Goal: Task Accomplishment & Management: Use online tool/utility

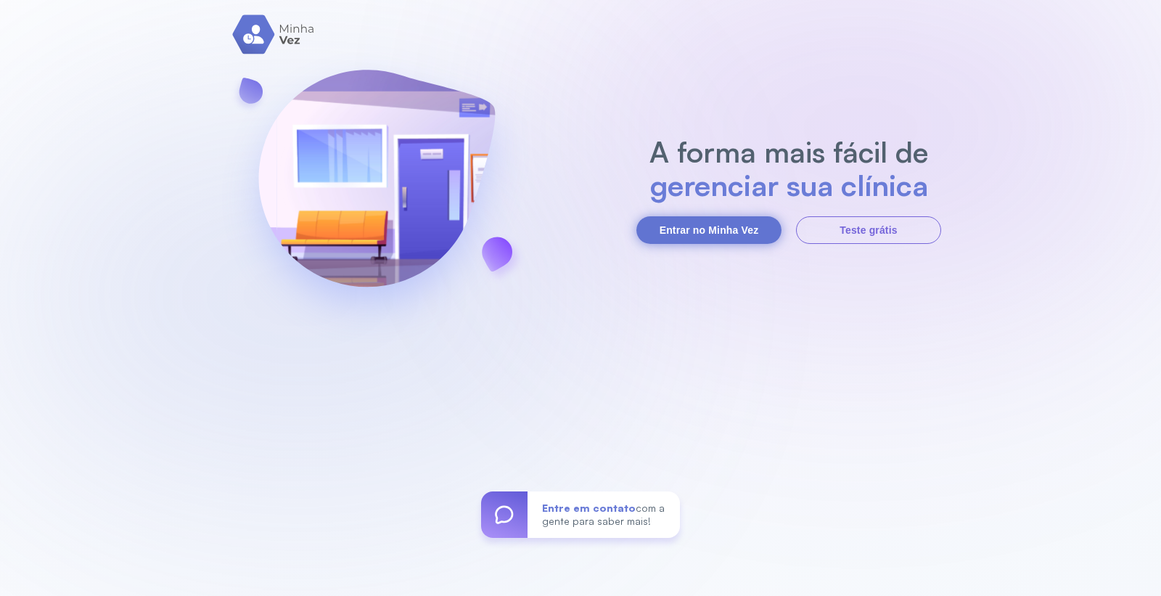
click at [736, 229] on button "Entrar no Minha Vez" at bounding box center [708, 230] width 145 height 28
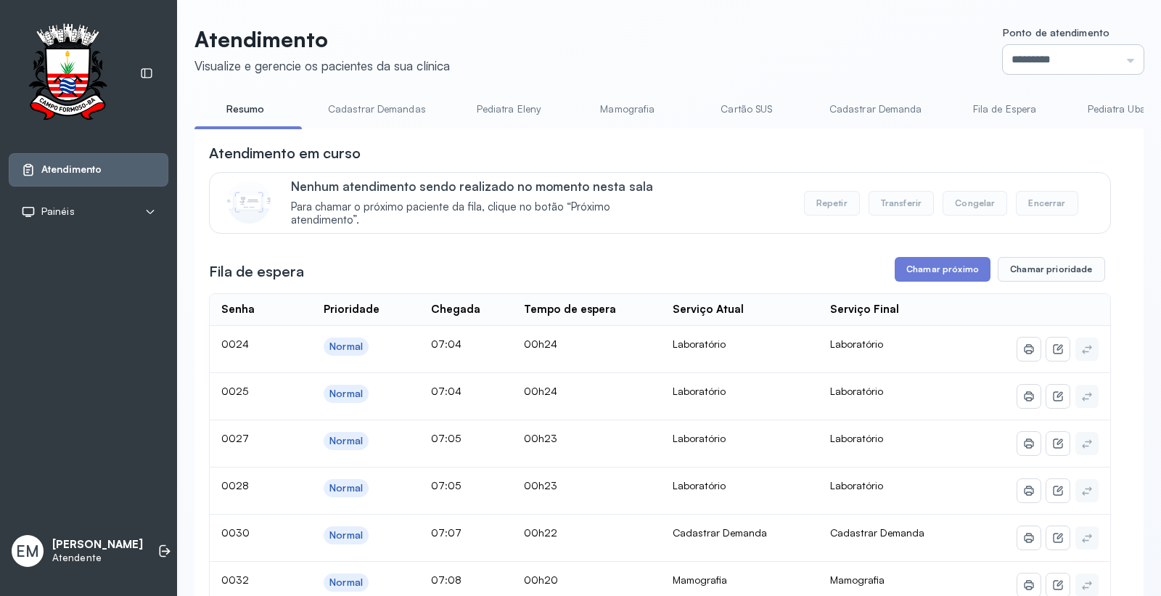
click at [1003, 67] on input "*********" at bounding box center [1073, 59] width 141 height 29
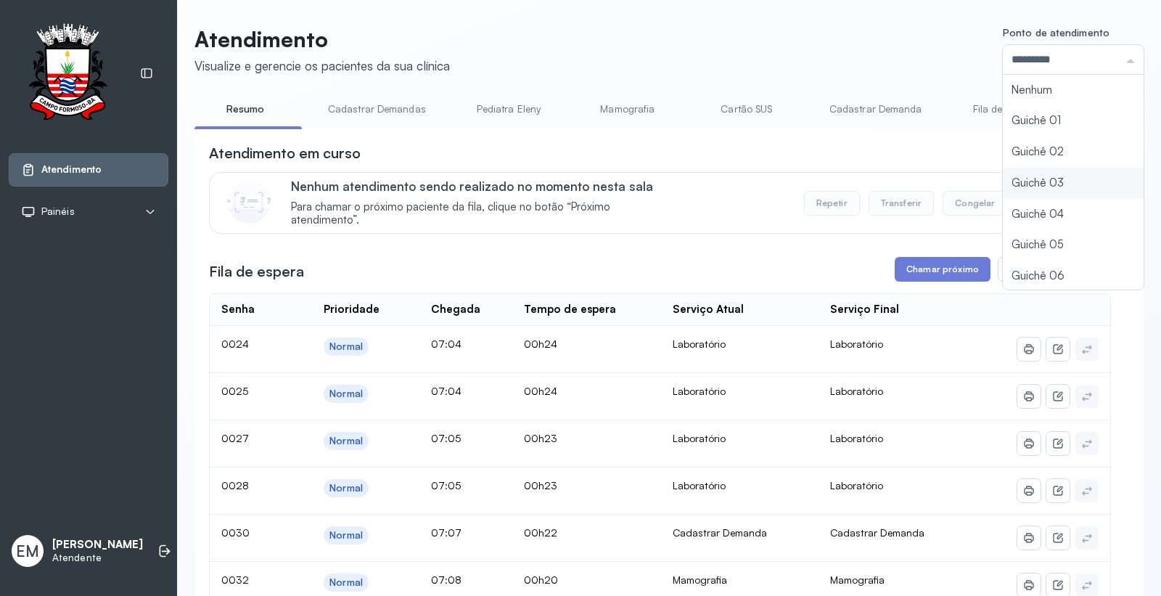
type input "*********"
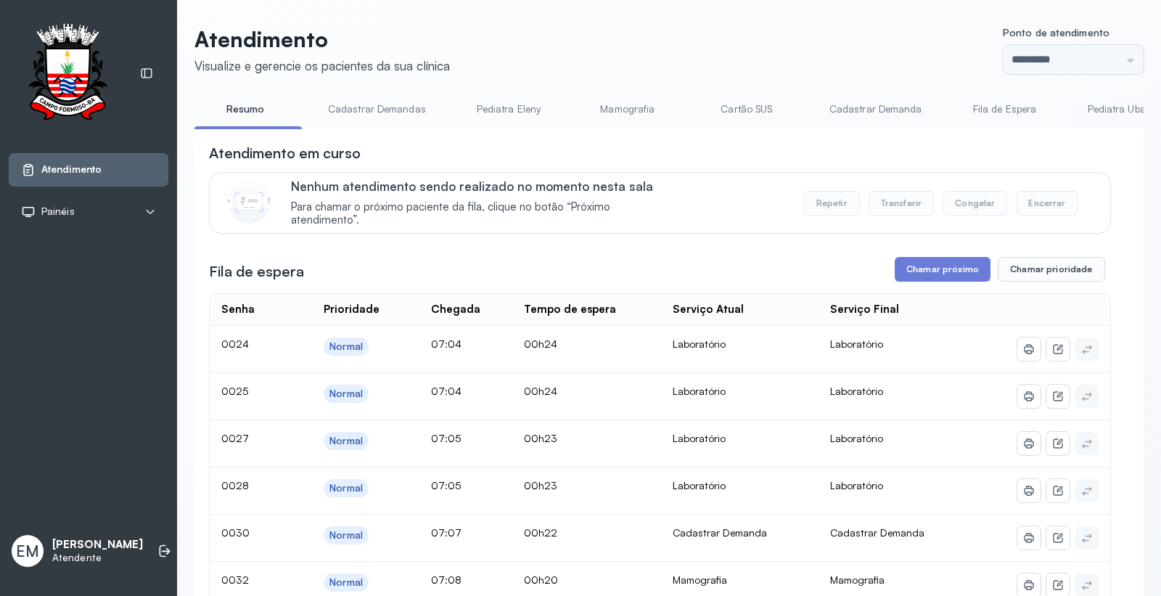
click at [937, 281] on button "Chamar próximo" at bounding box center [942, 269] width 96 height 25
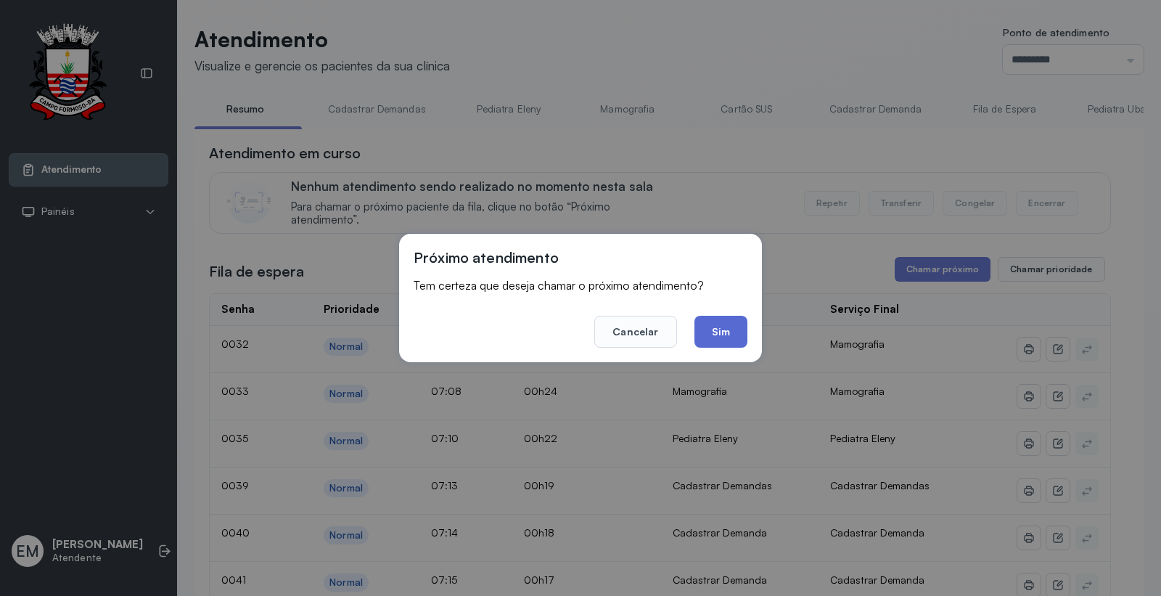
click at [728, 337] on button "Sim" at bounding box center [720, 332] width 53 height 32
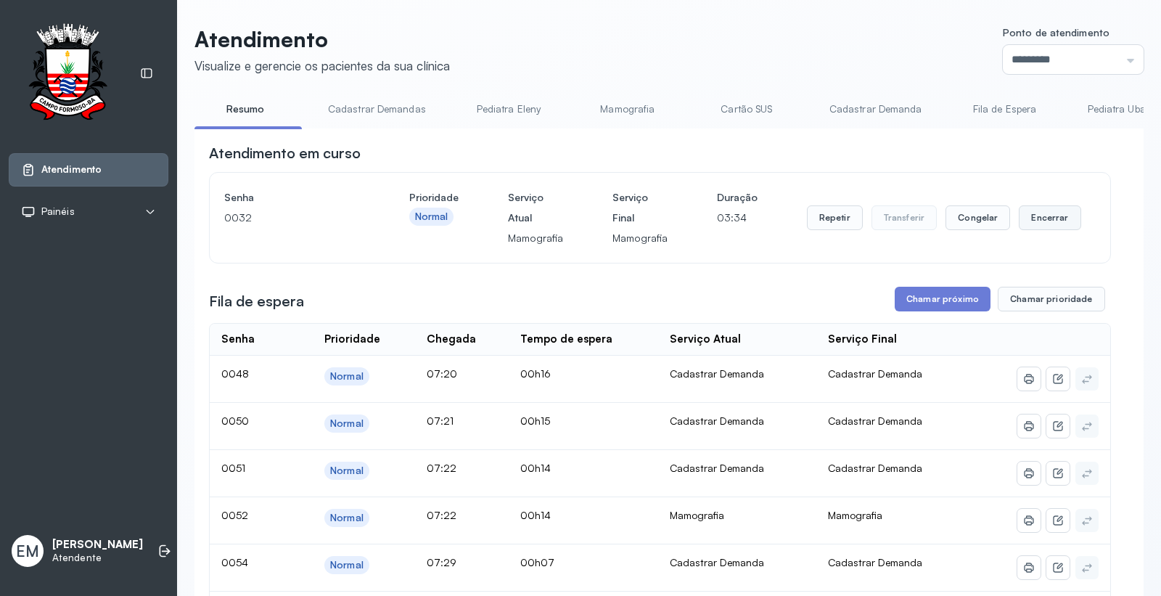
click at [1044, 226] on button "Encerrar" at bounding box center [1049, 217] width 62 height 25
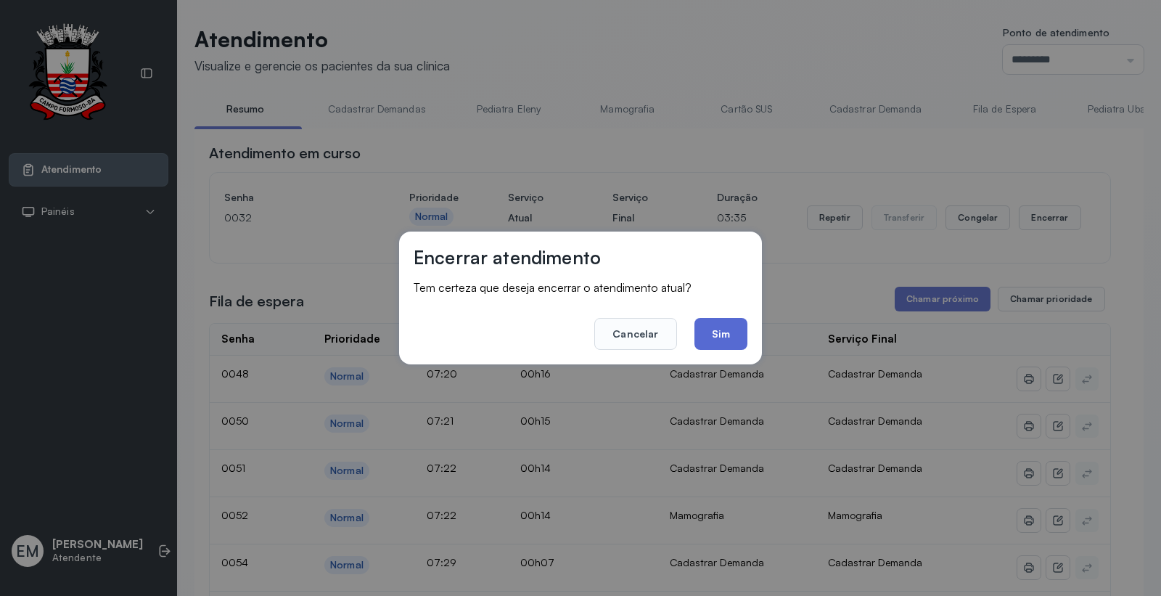
click at [720, 335] on button "Sim" at bounding box center [720, 334] width 53 height 32
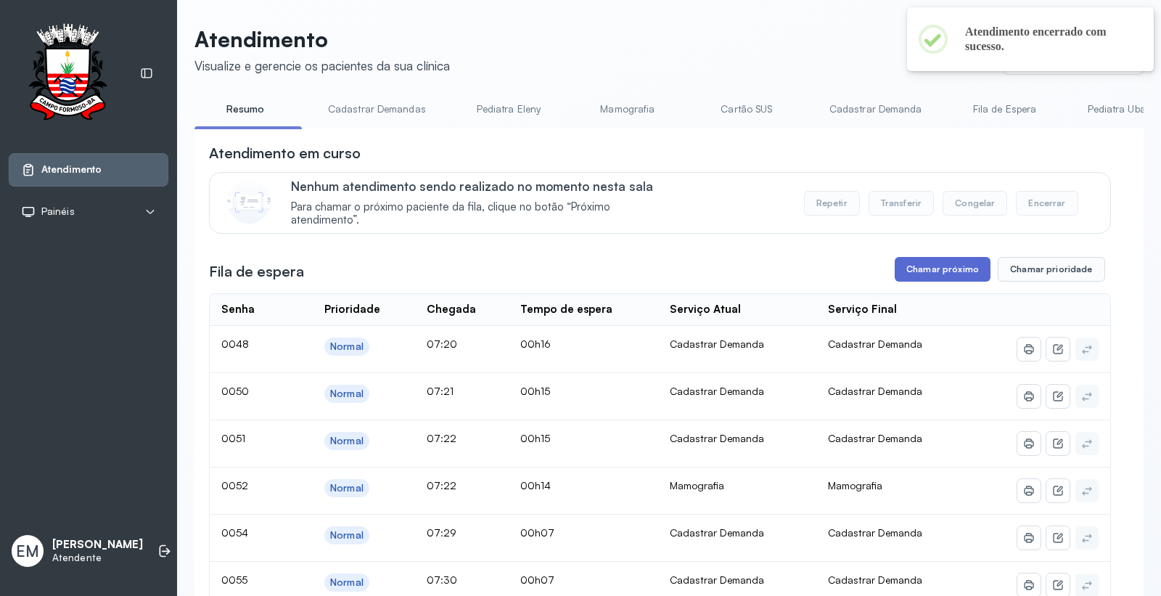
click at [940, 271] on button "Chamar próximo" at bounding box center [942, 269] width 96 height 25
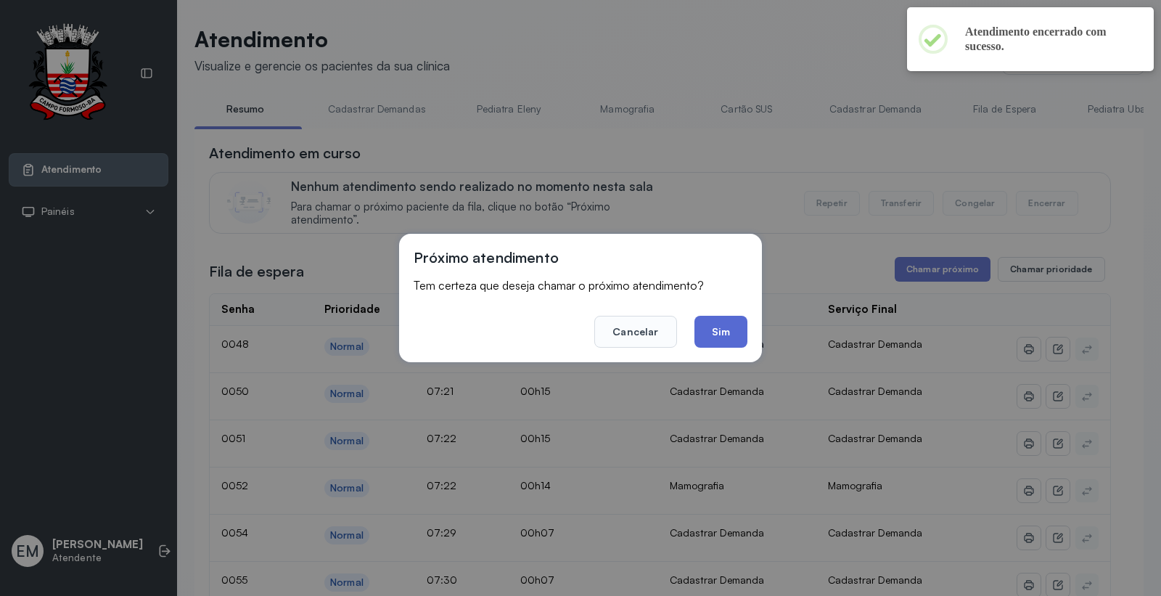
click at [709, 317] on button "Sim" at bounding box center [720, 332] width 53 height 32
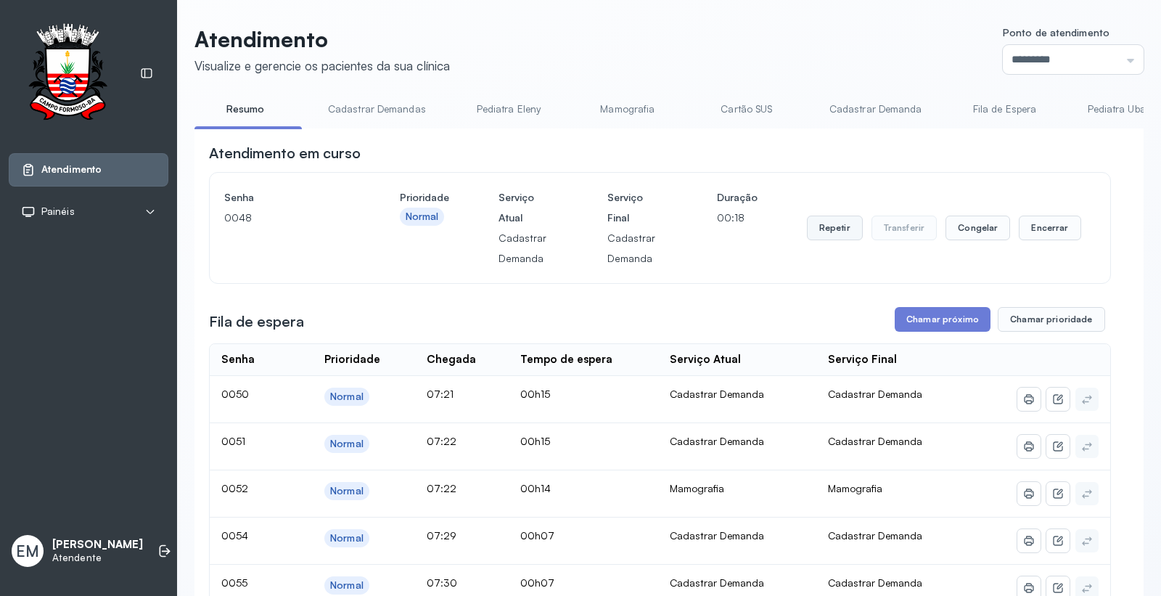
click at [818, 226] on button "Repetir" at bounding box center [835, 227] width 56 height 25
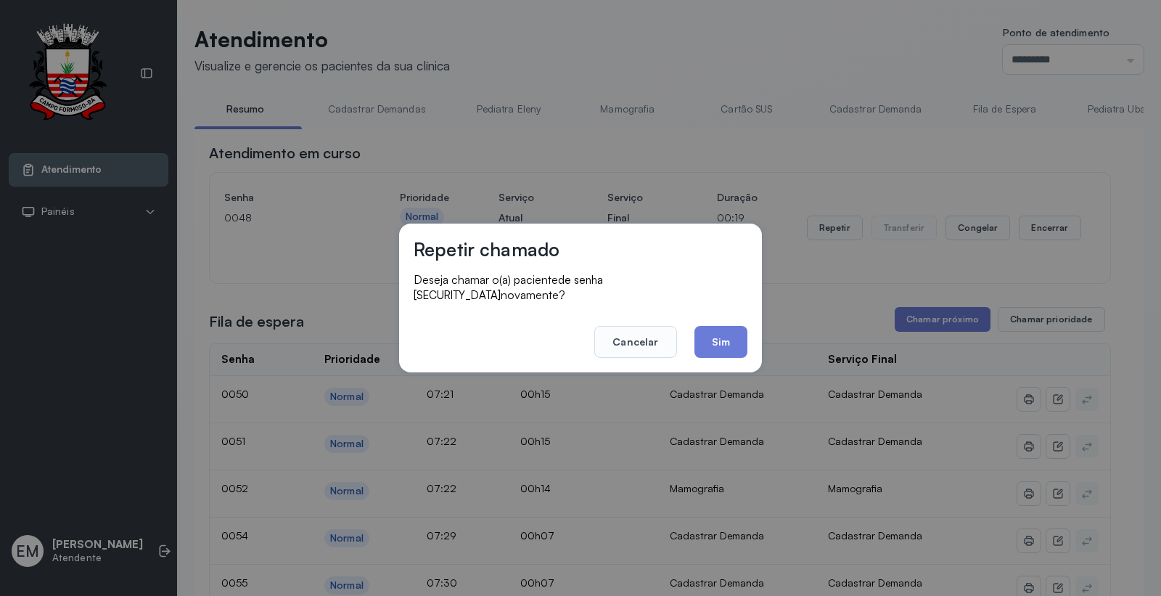
click at [748, 344] on div "Repetir chamado Deseja chamar o(a) paciente de senha 0048 novamente? Cancelar S…" at bounding box center [580, 297] width 363 height 149
click at [733, 338] on button "Sim" at bounding box center [720, 342] width 53 height 32
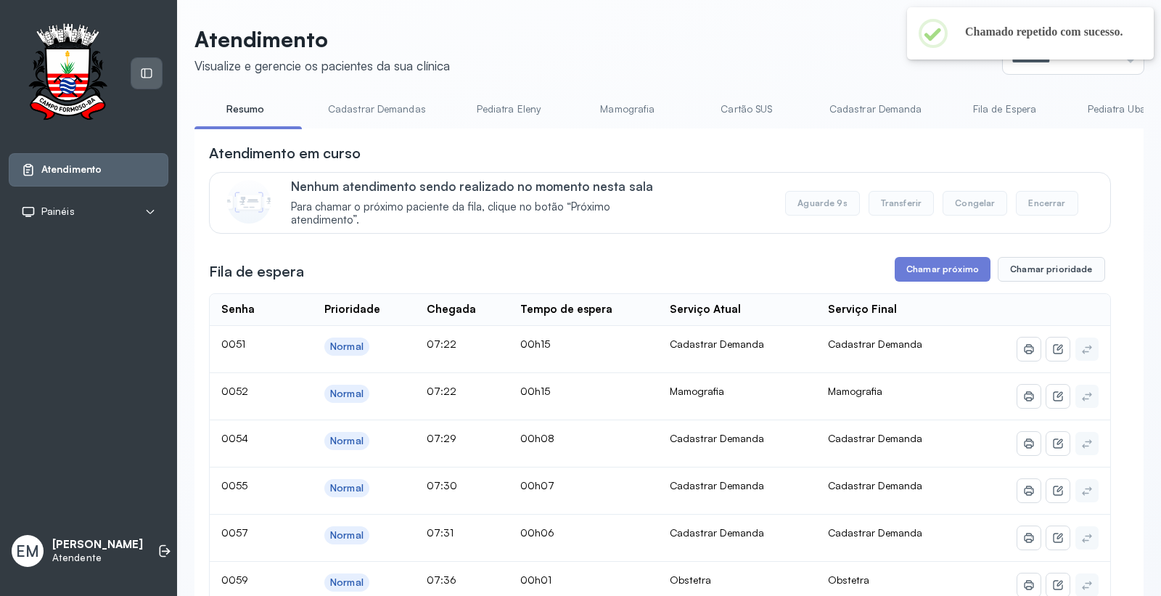
click at [147, 74] on icon at bounding box center [146, 73] width 13 height 13
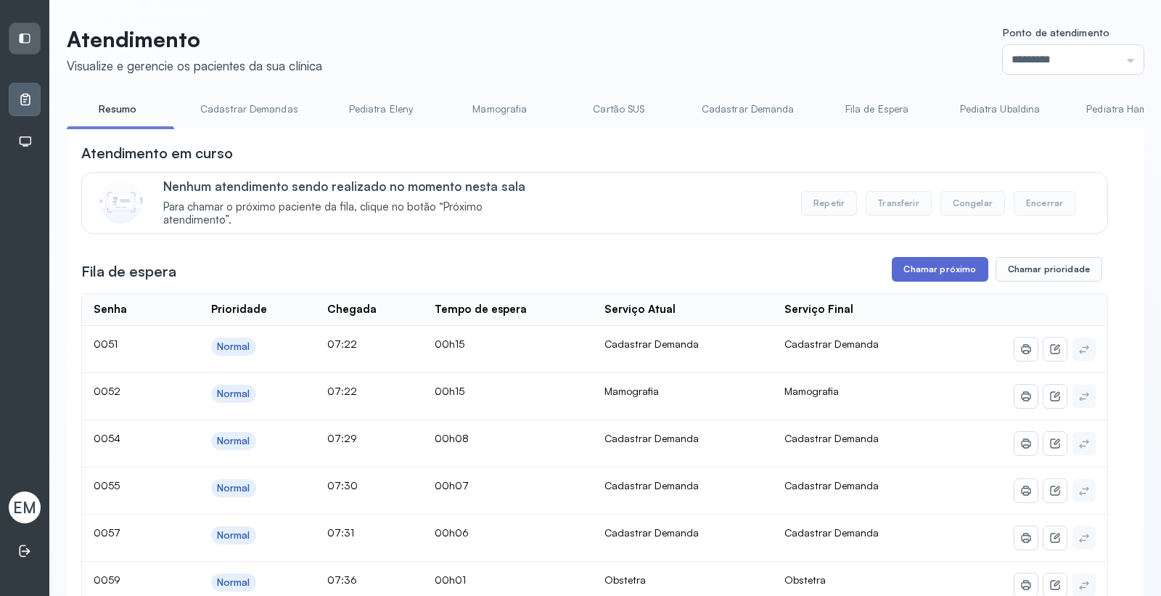
click at [904, 276] on button "Chamar próximo" at bounding box center [940, 269] width 96 height 25
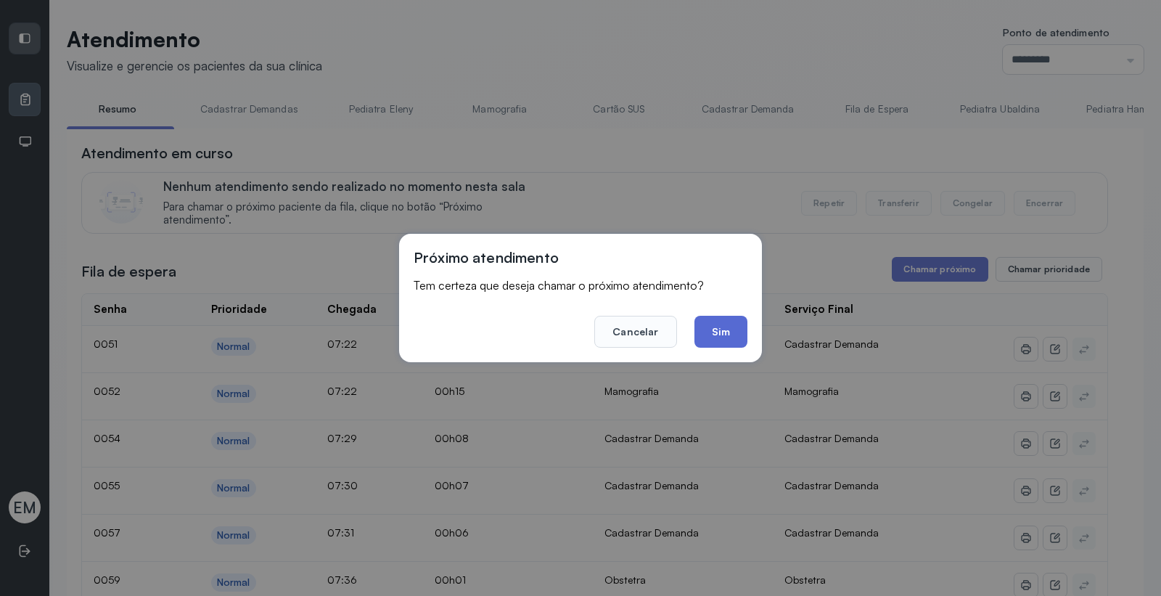
click at [709, 327] on button "Sim" at bounding box center [720, 332] width 53 height 32
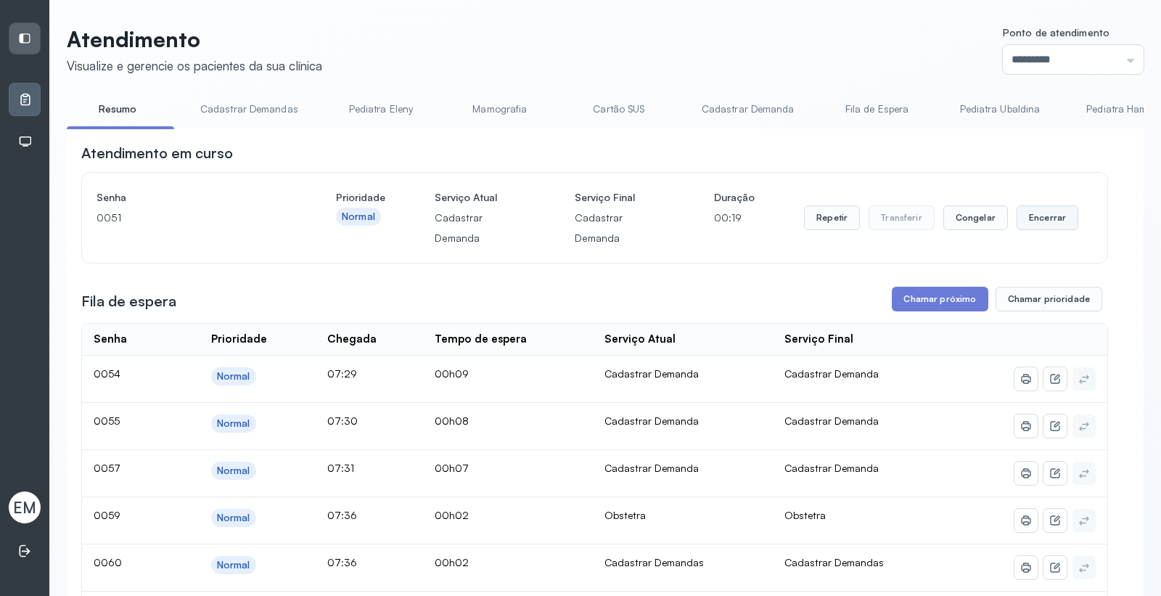
click at [1025, 215] on button "Encerrar" at bounding box center [1047, 217] width 62 height 25
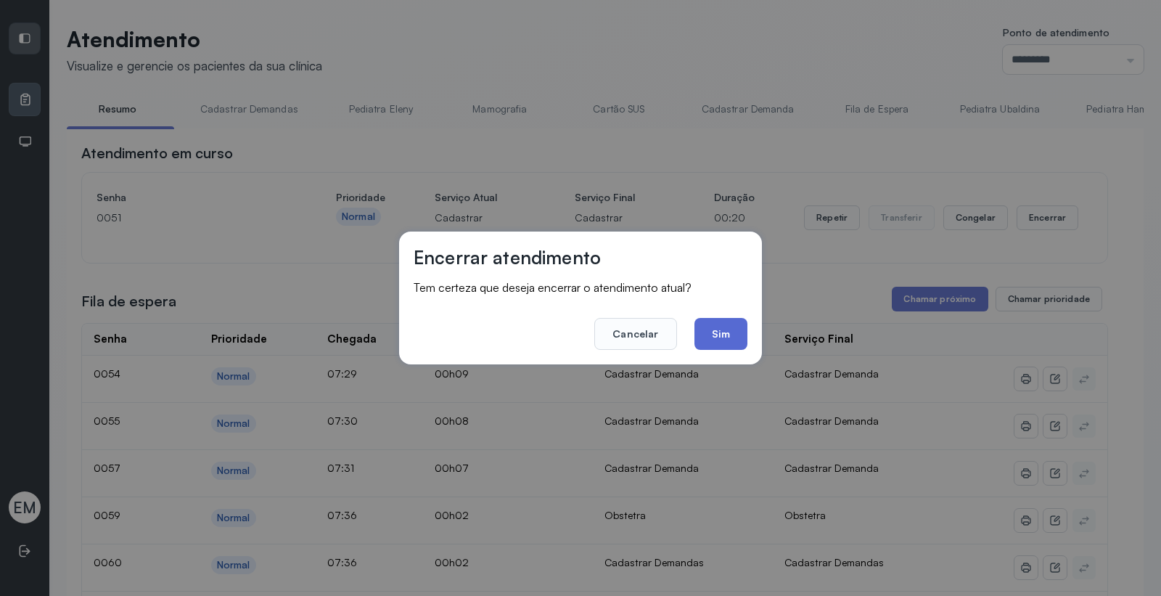
click at [733, 336] on button "Sim" at bounding box center [720, 334] width 53 height 32
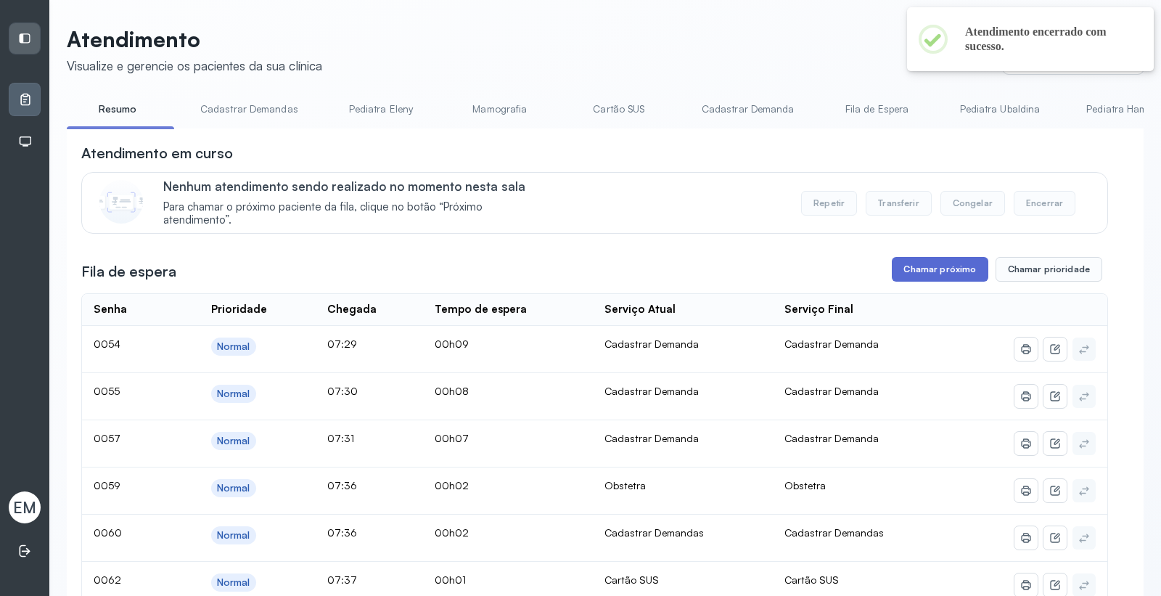
click at [921, 267] on button "Chamar próximo" at bounding box center [940, 269] width 96 height 25
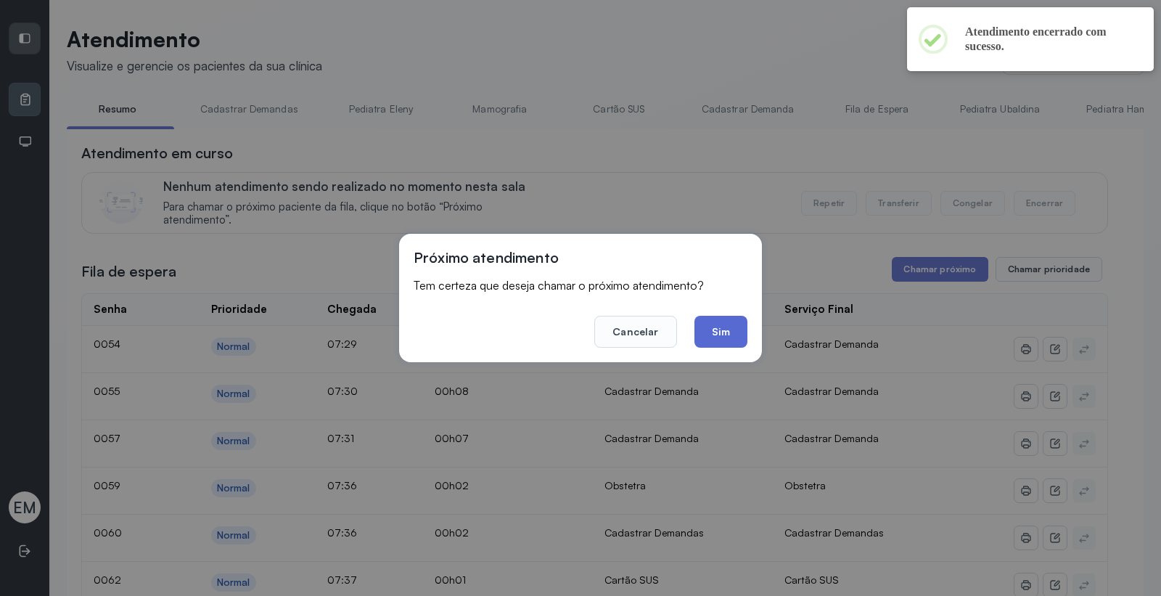
click at [707, 331] on button "Sim" at bounding box center [720, 332] width 53 height 32
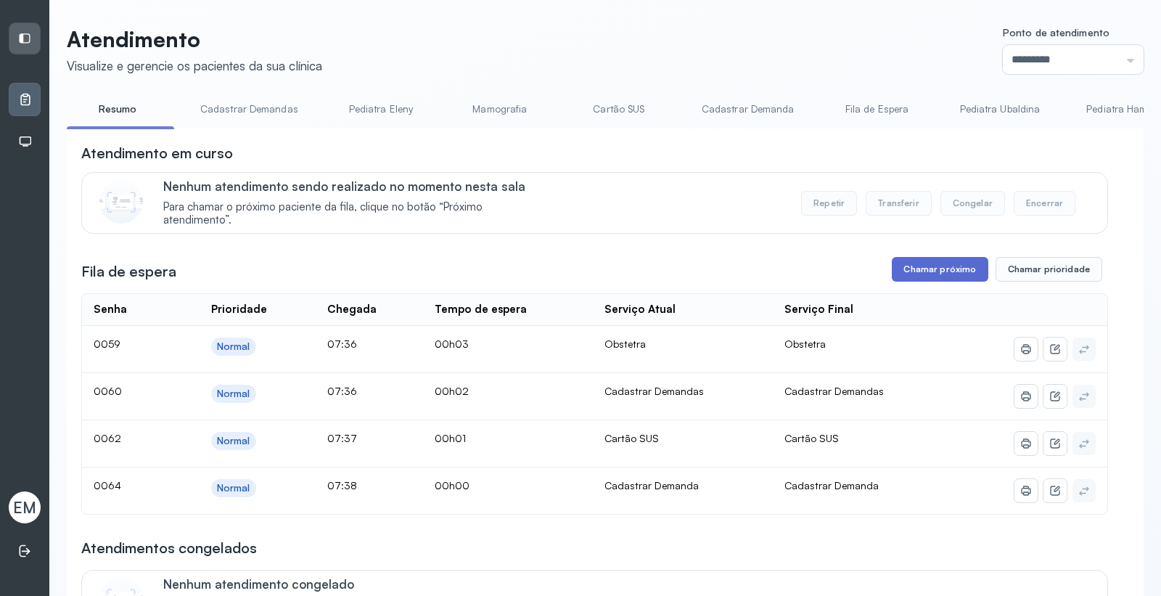
click at [925, 277] on button "Chamar próximo" at bounding box center [940, 269] width 96 height 25
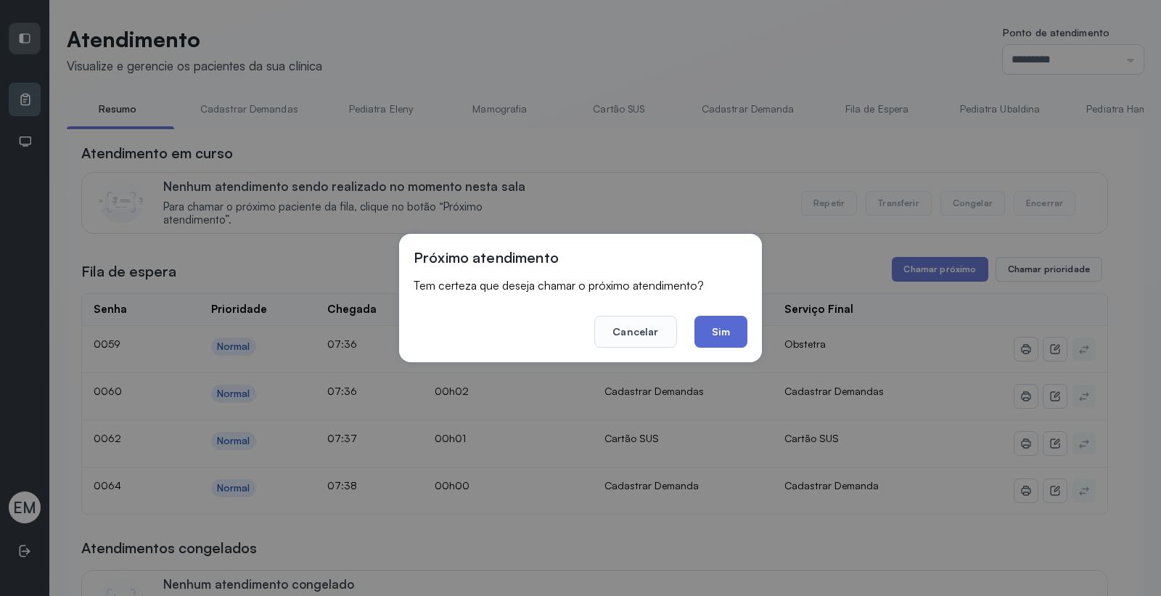
click at [720, 329] on button "Sim" at bounding box center [720, 332] width 53 height 32
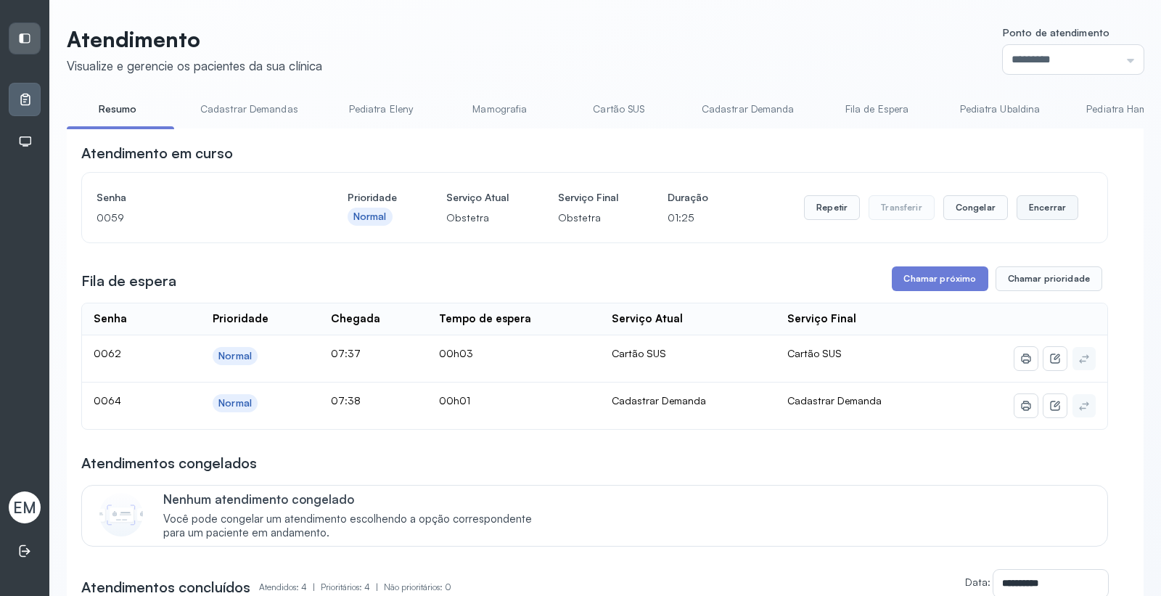
click at [1043, 204] on button "Encerrar" at bounding box center [1047, 207] width 62 height 25
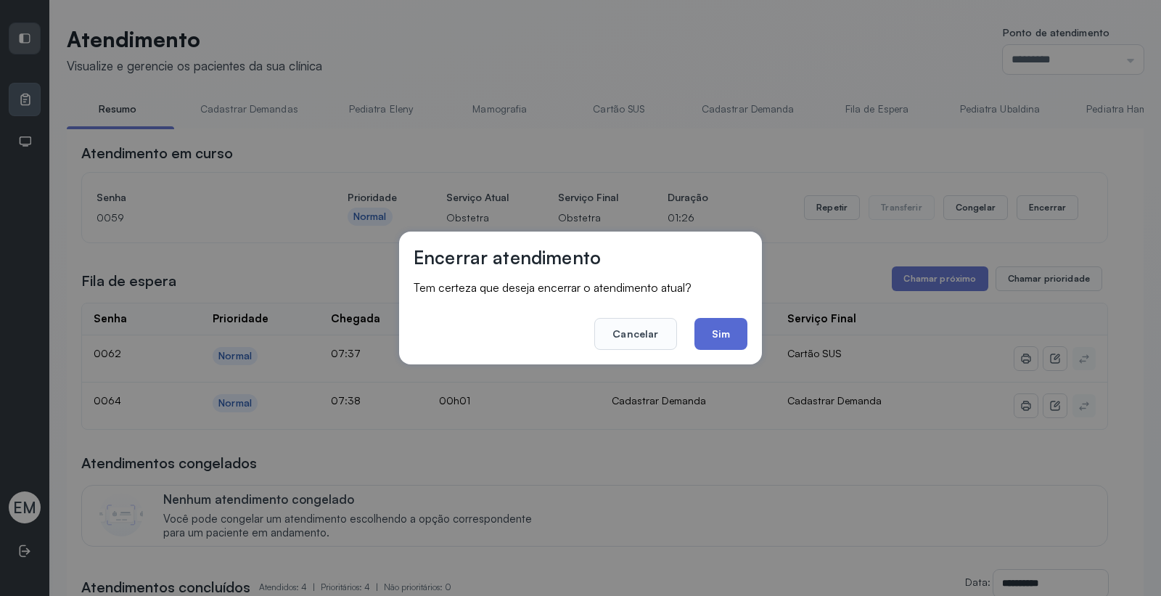
click at [712, 327] on button "Sim" at bounding box center [720, 334] width 53 height 32
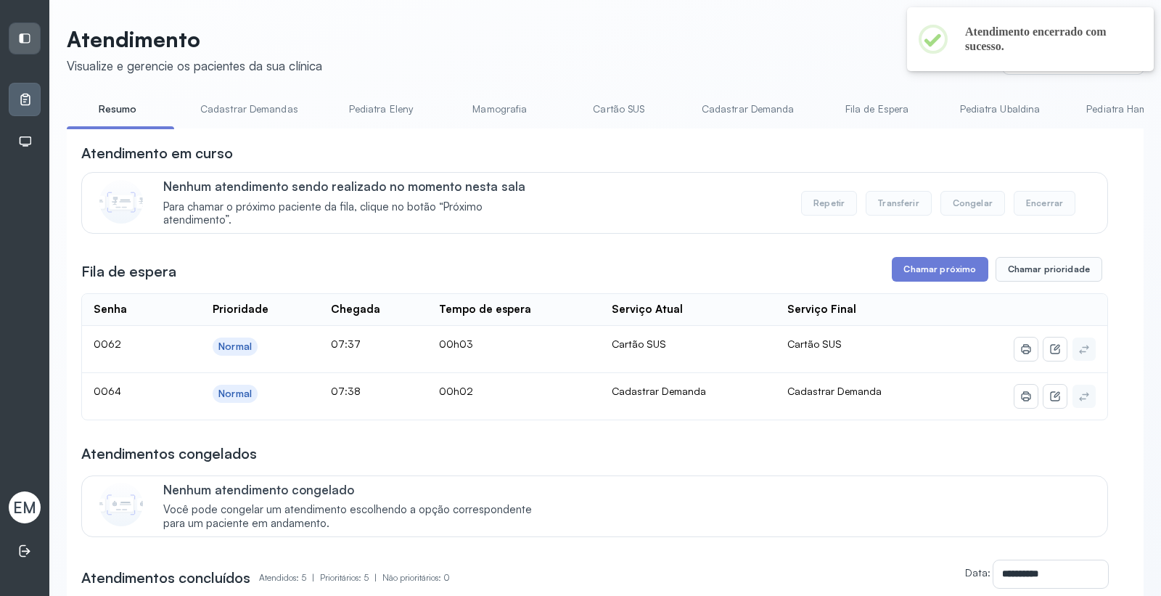
click at [287, 118] on link "Cadastrar Demandas" at bounding box center [249, 109] width 127 height 24
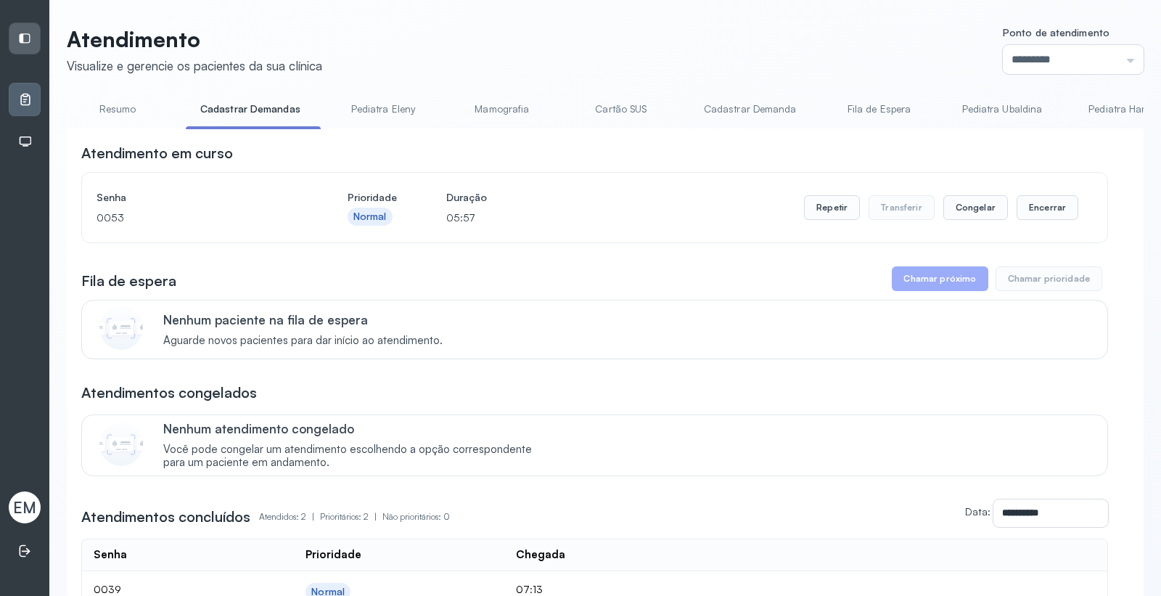
click at [731, 104] on link "Cadastrar Demanda" at bounding box center [750, 109] width 122 height 24
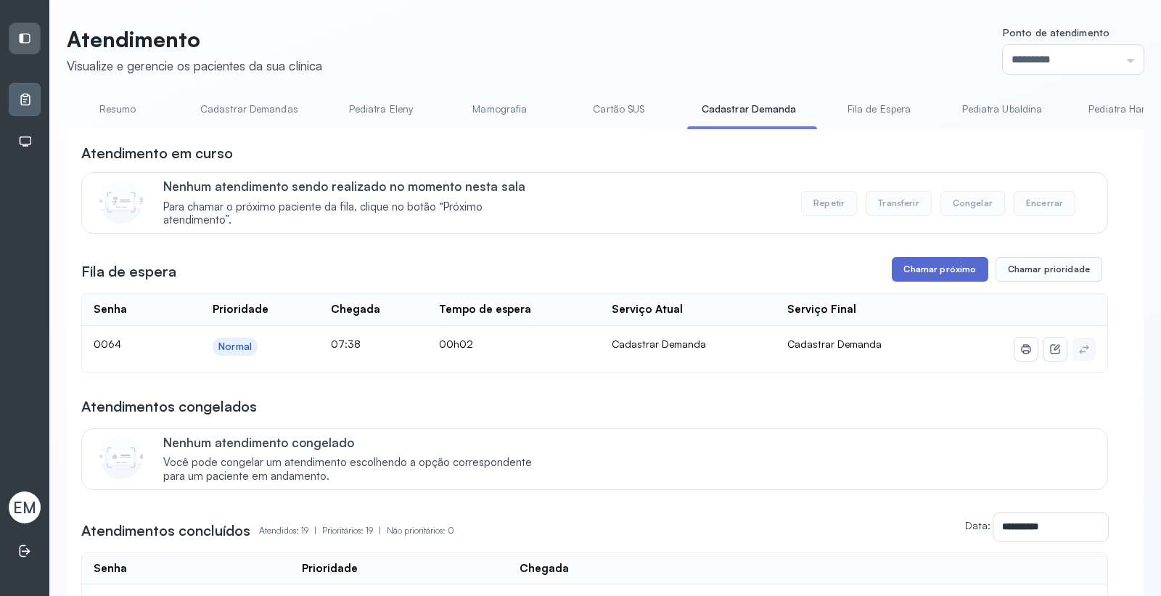
click at [915, 272] on button "Chamar próximo" at bounding box center [940, 269] width 96 height 25
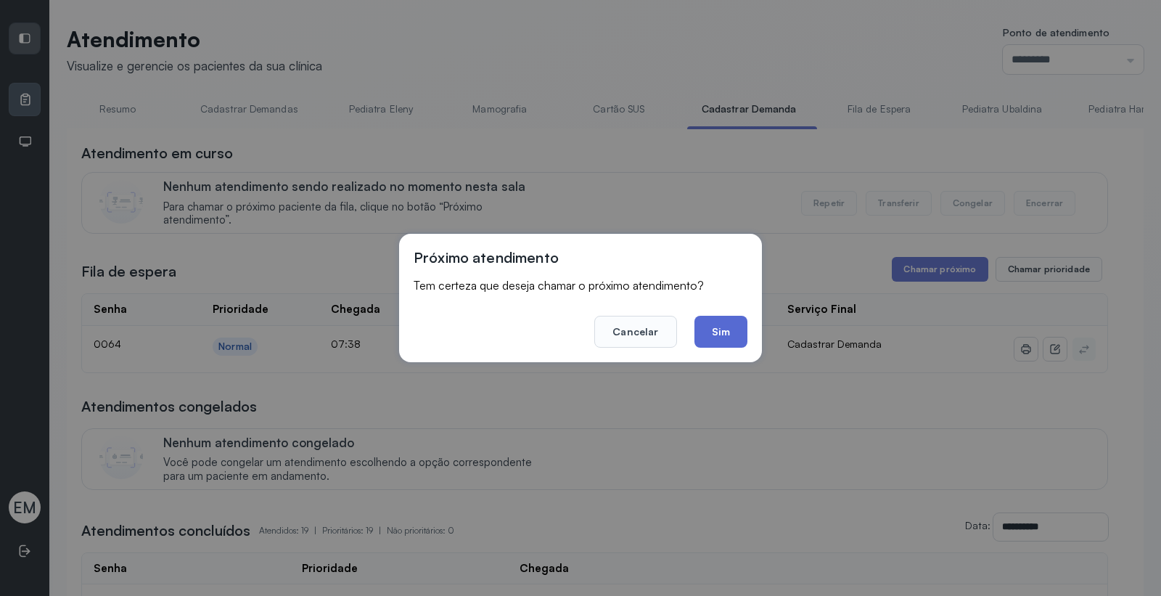
click at [738, 325] on button "Sim" at bounding box center [720, 332] width 53 height 32
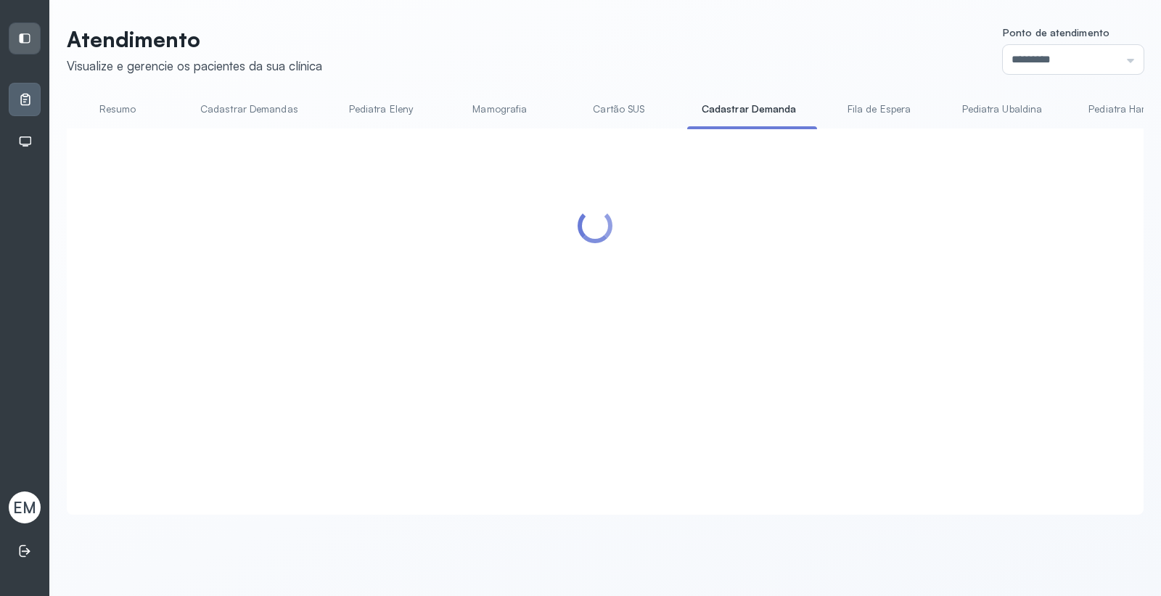
click at [136, 117] on link "Resumo" at bounding box center [118, 109] width 102 height 24
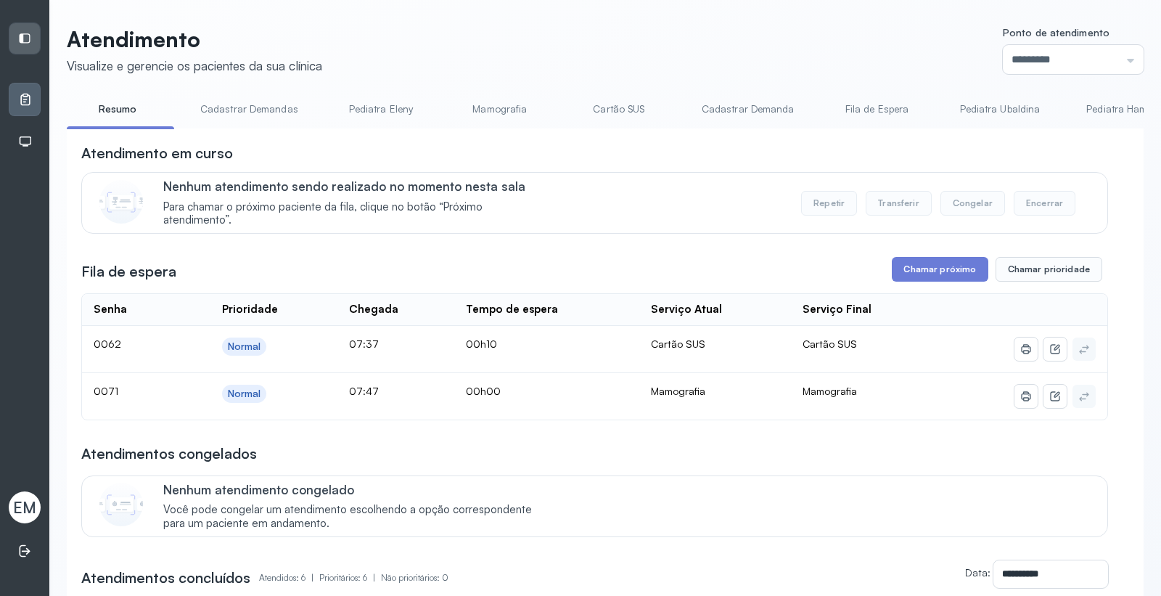
click at [259, 103] on link "Cadastrar Demandas" at bounding box center [249, 109] width 127 height 24
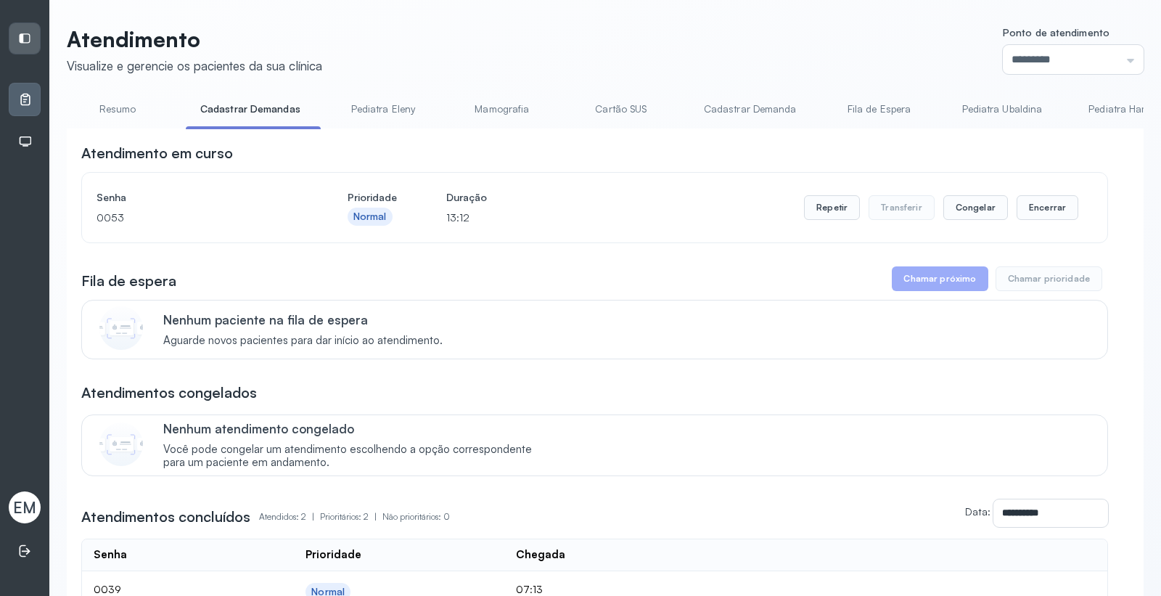
click at [477, 99] on link "Mamografia" at bounding box center [502, 109] width 102 height 24
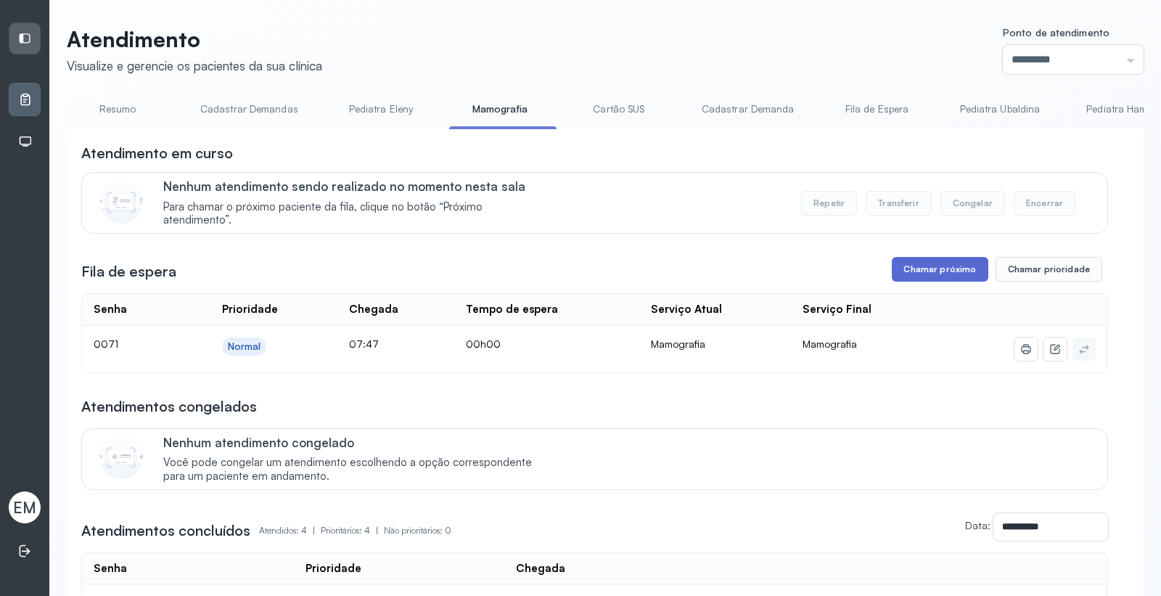
click at [952, 279] on button "Chamar próximo" at bounding box center [940, 269] width 96 height 25
